Goal: Complete application form

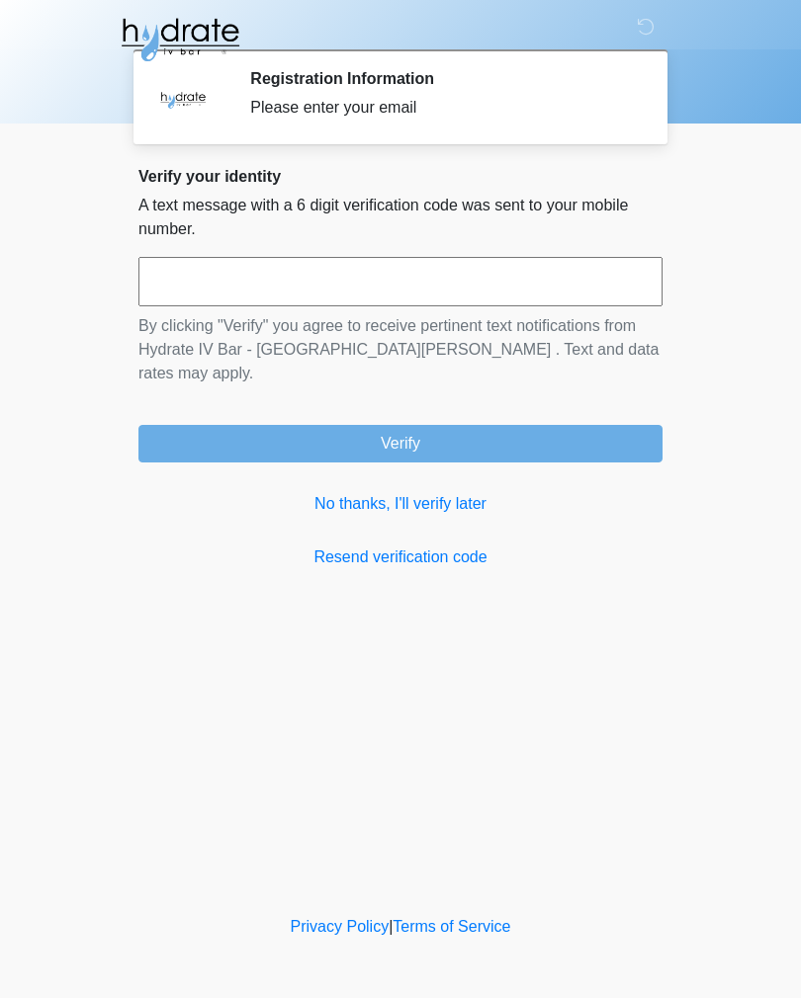
click at [354, 258] on input "text" at bounding box center [400, 281] width 524 height 49
type input "******"
click at [450, 430] on button "Verify" at bounding box center [400, 444] width 524 height 38
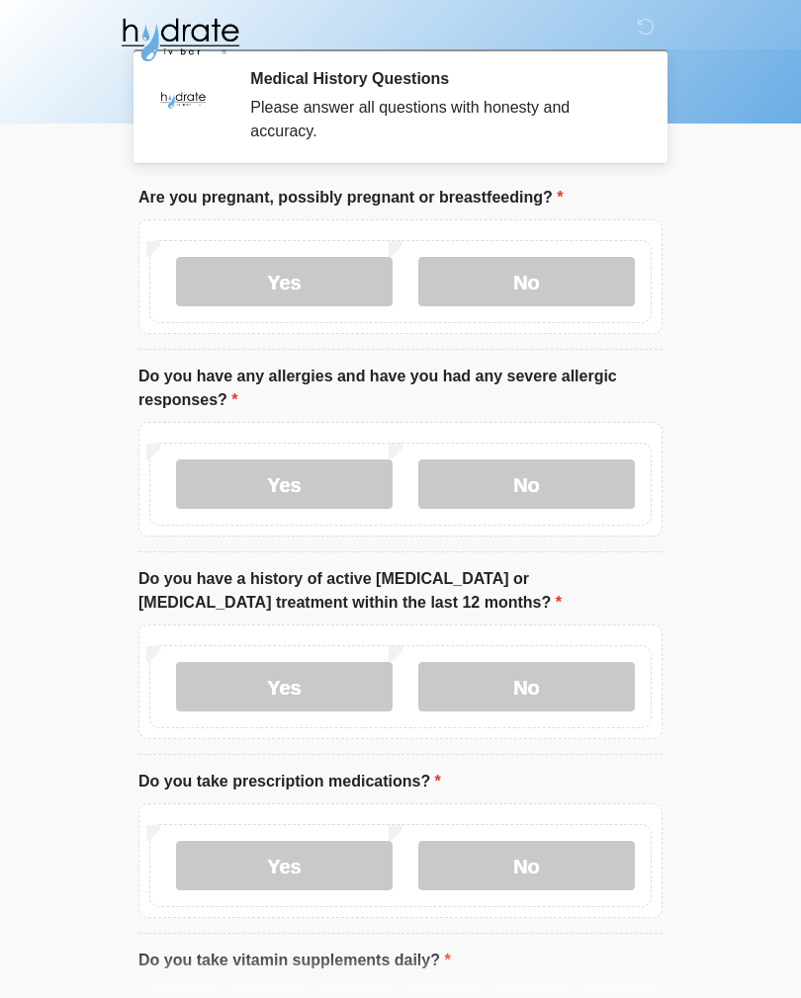
click at [551, 262] on label "No" at bounding box center [526, 281] width 216 height 49
click at [540, 478] on label "No" at bounding box center [526, 484] width 216 height 49
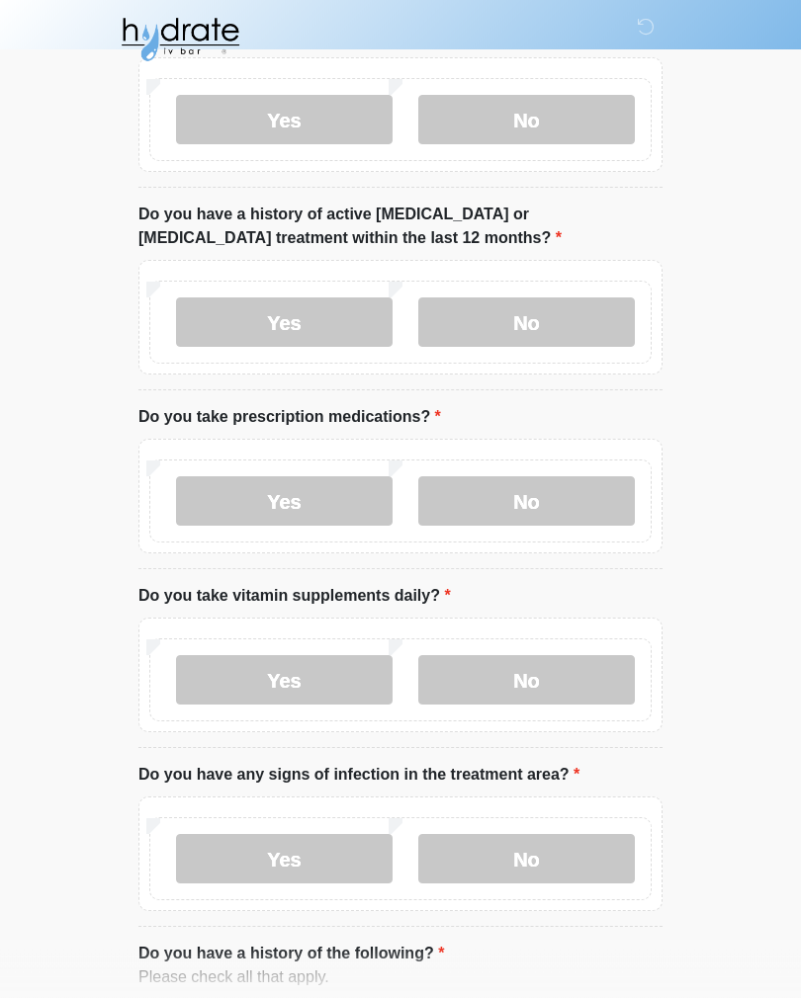
scroll to position [365, 0]
click at [571, 318] on label "No" at bounding box center [526, 321] width 216 height 49
click at [533, 511] on label "No" at bounding box center [526, 500] width 216 height 49
click at [553, 655] on label "No" at bounding box center [526, 679] width 216 height 49
click at [318, 660] on label "Yes" at bounding box center [284, 679] width 216 height 49
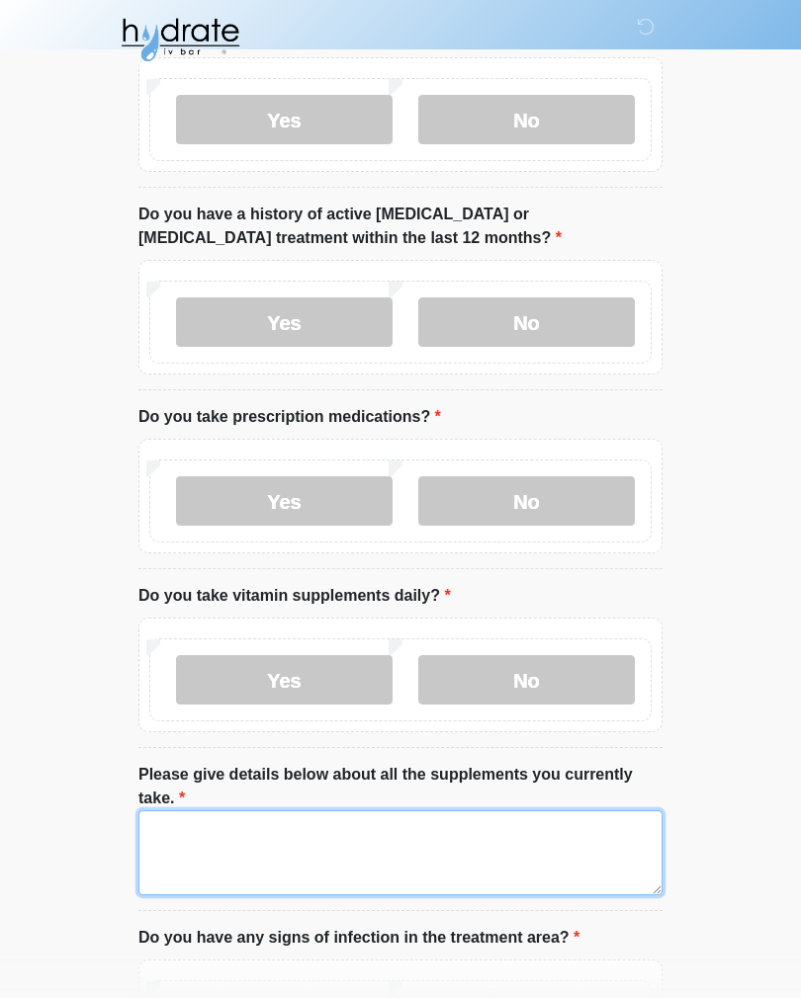
click at [352, 850] on textarea "Please give details below about all the supplements you currently take." at bounding box center [400, 852] width 524 height 85
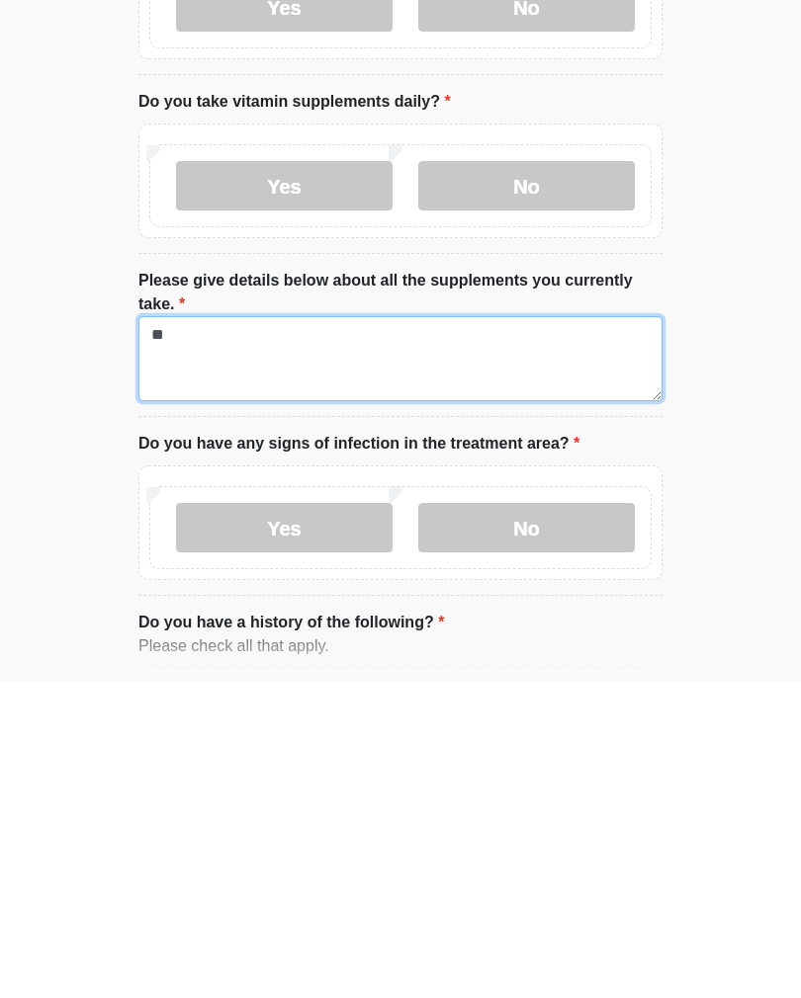
type textarea "*"
type textarea "**********"
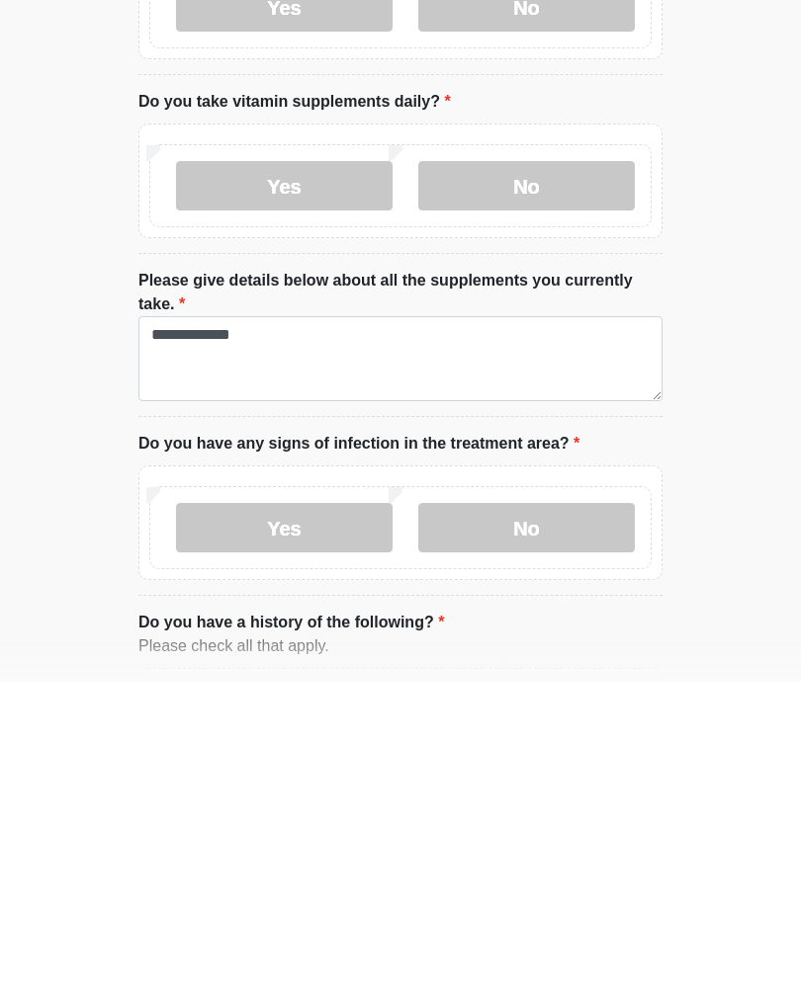
click at [539, 819] on label "No" at bounding box center [526, 843] width 216 height 49
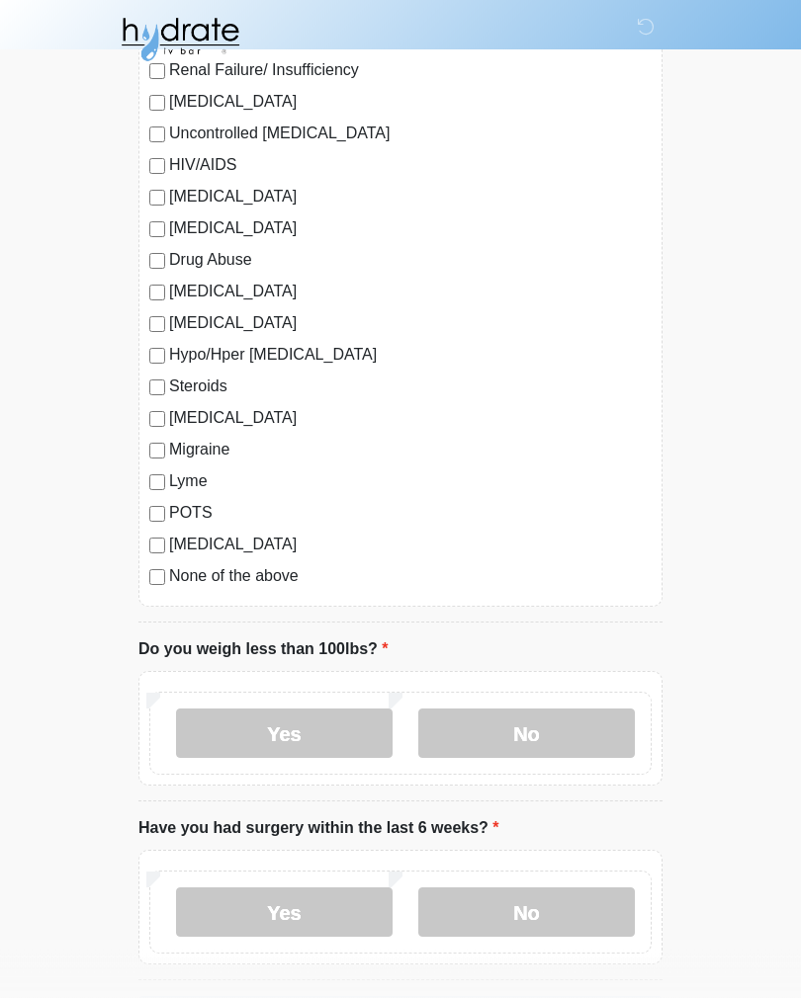
scroll to position [2092, 0]
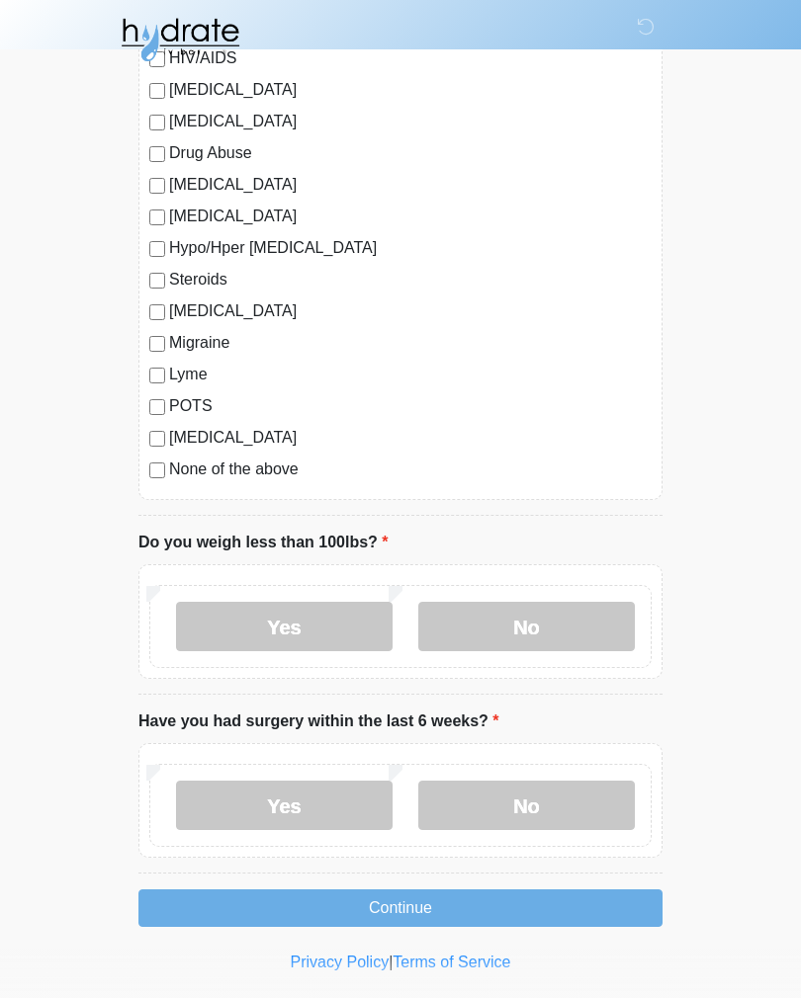
click at [544, 609] on label "No" at bounding box center [526, 626] width 216 height 49
click at [524, 782] on label "No" at bounding box center [526, 805] width 216 height 49
click at [495, 905] on button "Continue" at bounding box center [400, 909] width 524 height 38
click at [484, 890] on button "Continue" at bounding box center [400, 909] width 524 height 38
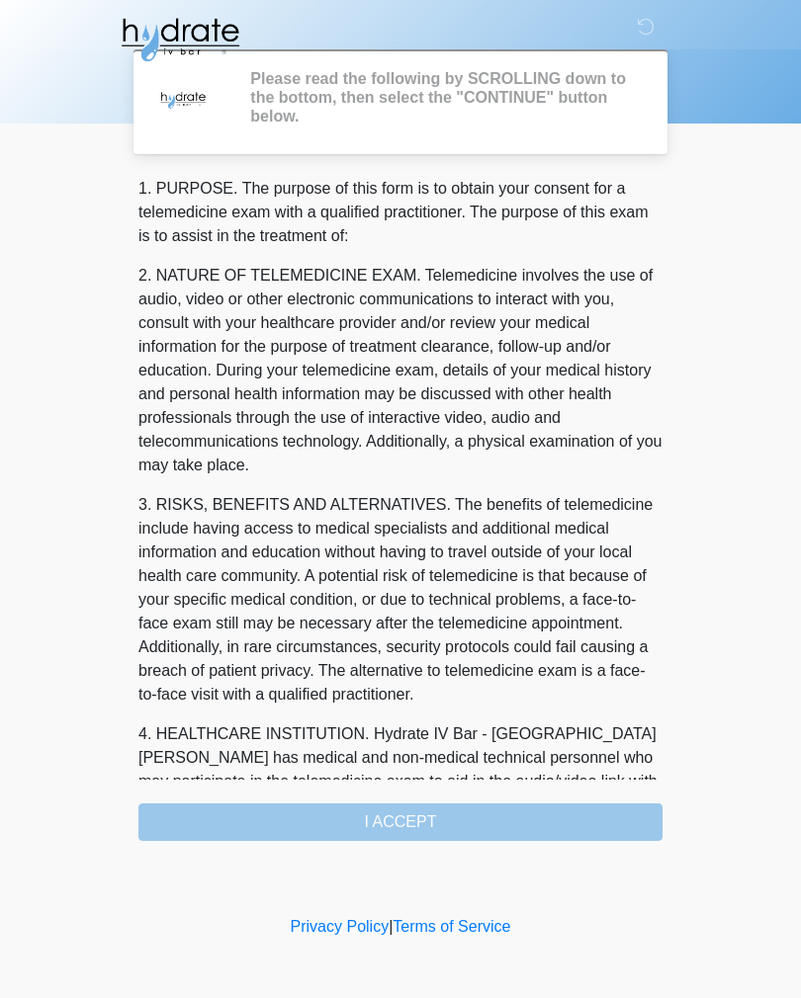
scroll to position [0, 0]
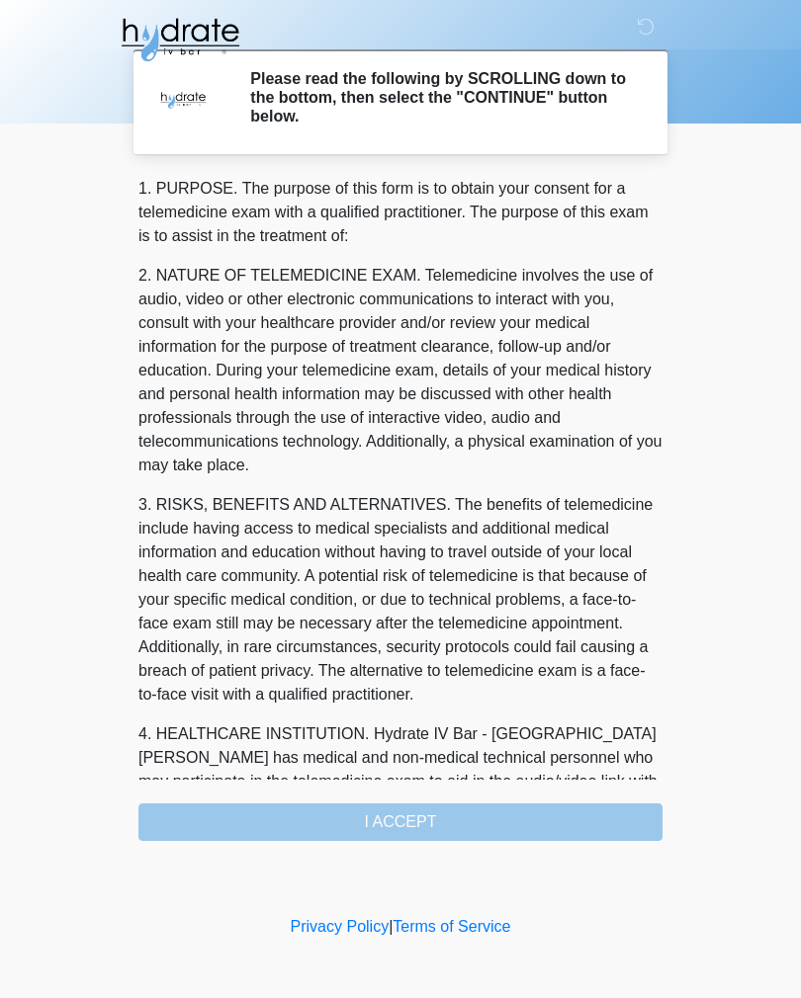
click at [476, 800] on div "1. PURPOSE. The purpose of this form is to obtain your consent for a telemedici…" at bounding box center [400, 509] width 524 height 664
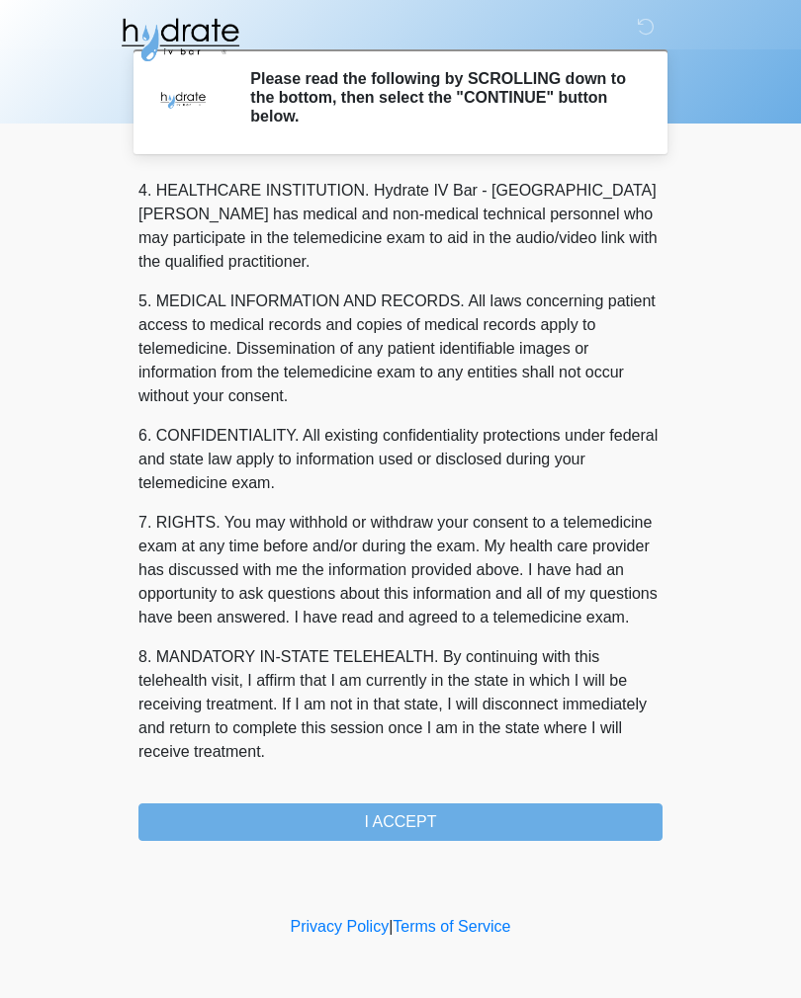
click at [460, 807] on button "I ACCEPT" at bounding box center [400, 823] width 524 height 38
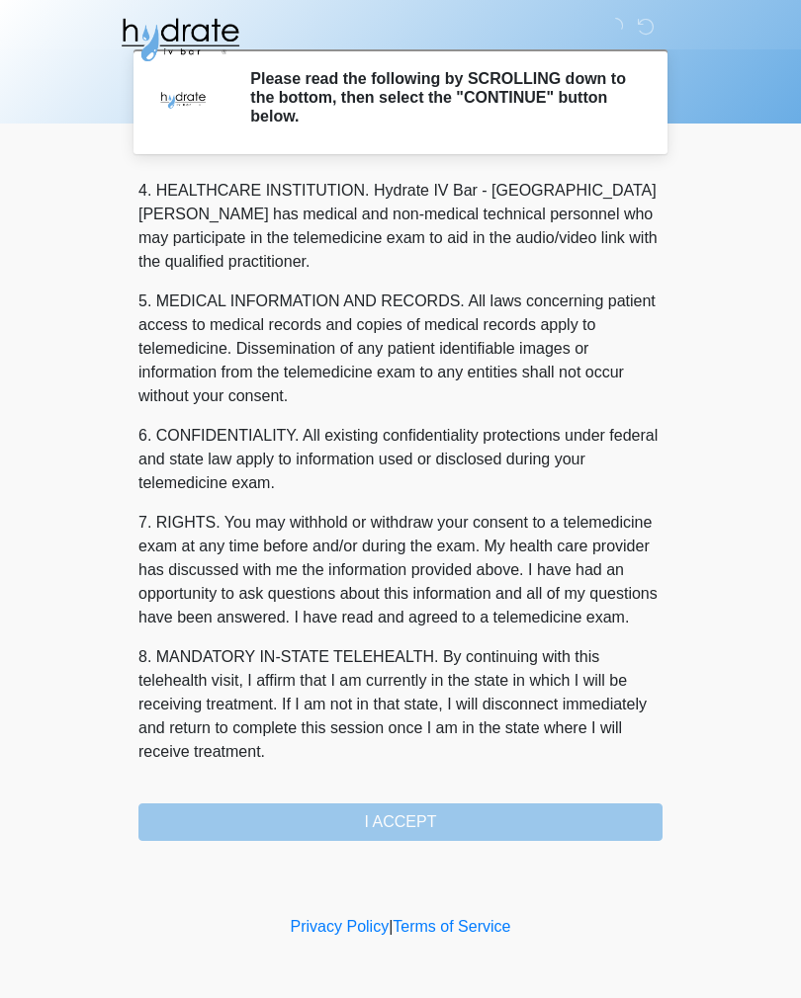
scroll to position [567, 0]
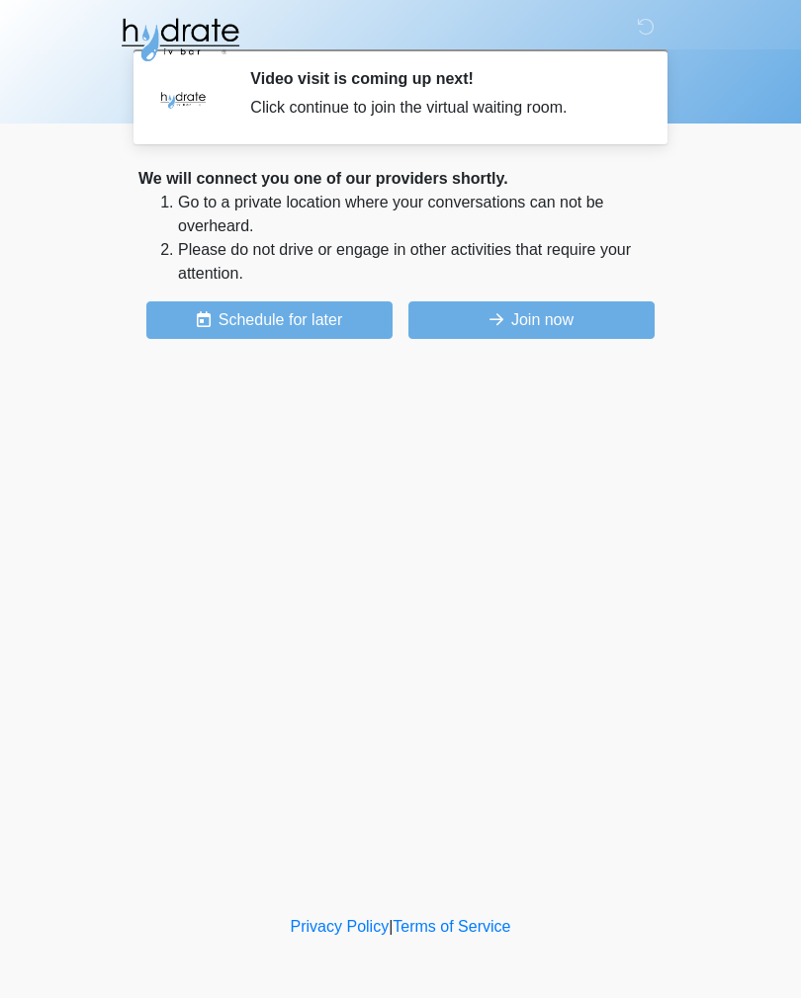
click at [535, 305] on button "Join now" at bounding box center [531, 320] width 246 height 38
